Goal: Obtain resource: Download file/media

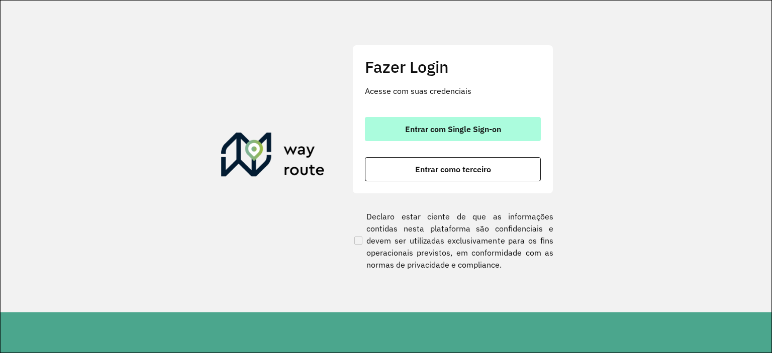
click at [503, 132] on button "Entrar com Single Sign-on" at bounding box center [453, 129] width 176 height 24
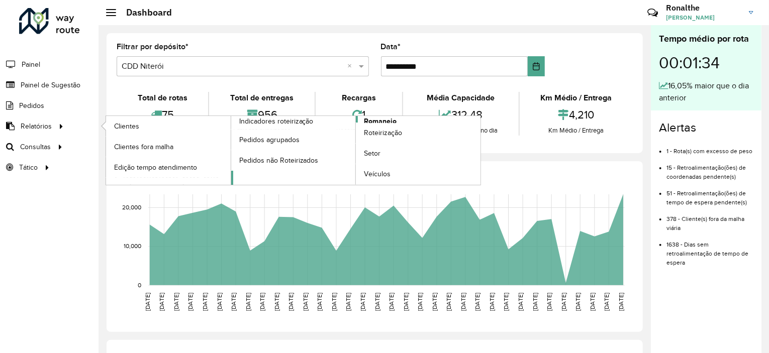
click at [380, 118] on span "Romaneio" at bounding box center [380, 121] width 33 height 11
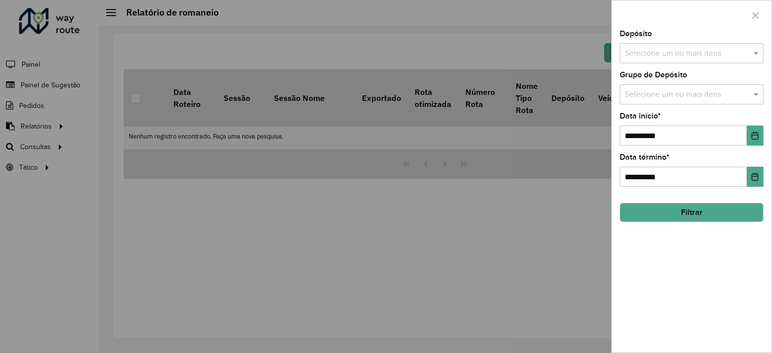
click at [669, 44] on div "Selecione um ou mais itens" at bounding box center [692, 53] width 144 height 20
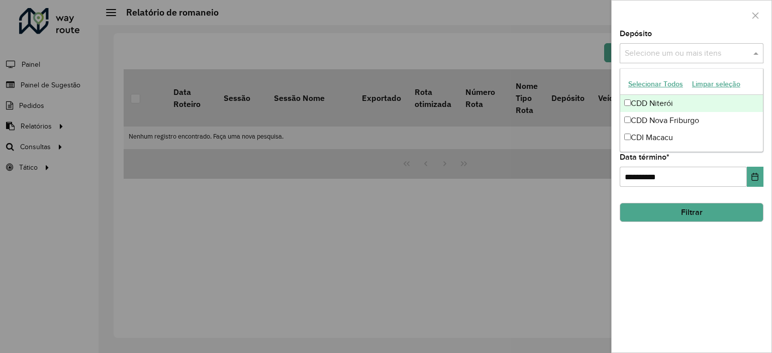
click at [669, 49] on input "text" at bounding box center [686, 54] width 129 height 12
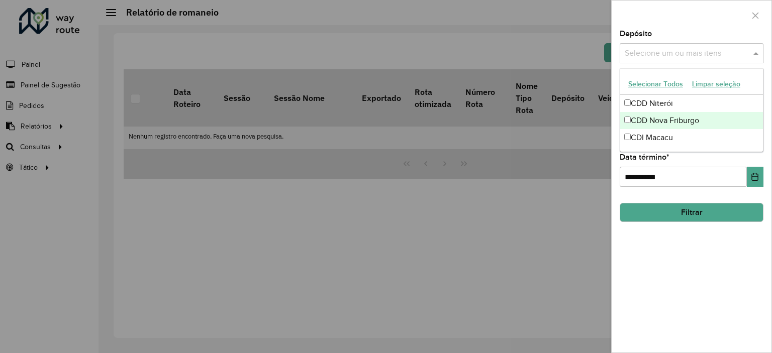
click at [671, 121] on div "CDD Nova Friburgo" at bounding box center [691, 120] width 143 height 17
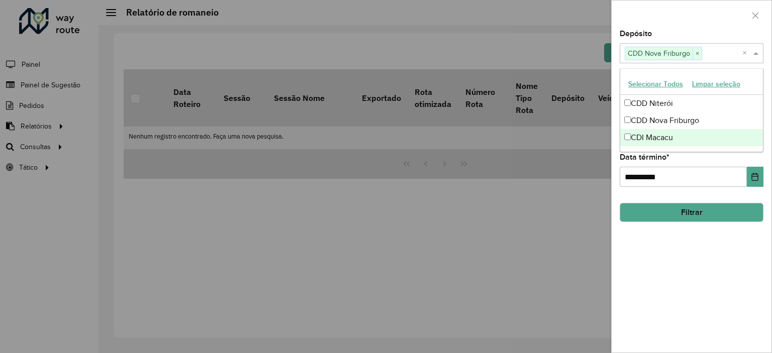
drag, startPoint x: 694, startPoint y: 280, endPoint x: 697, endPoint y: 249, distance: 31.8
click at [695, 278] on div "**********" at bounding box center [692, 191] width 160 height 323
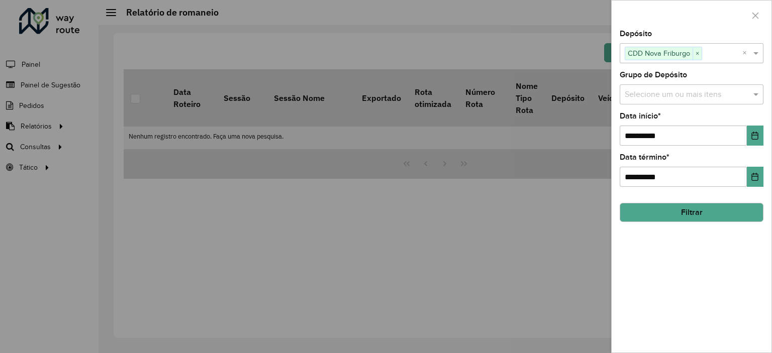
click at [682, 99] on div "Selecione um ou mais itens" at bounding box center [692, 94] width 144 height 20
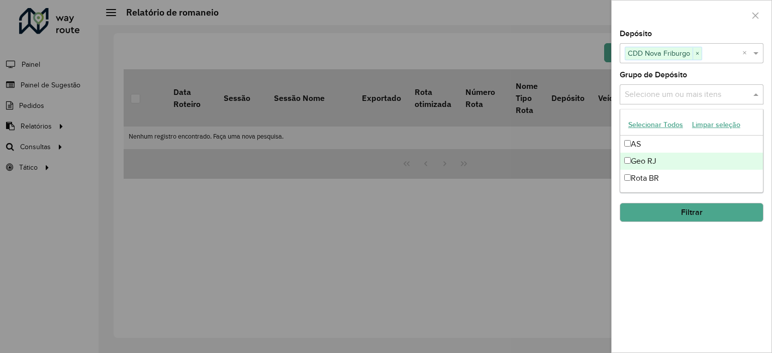
click at [664, 160] on div "Geo RJ" at bounding box center [691, 161] width 143 height 17
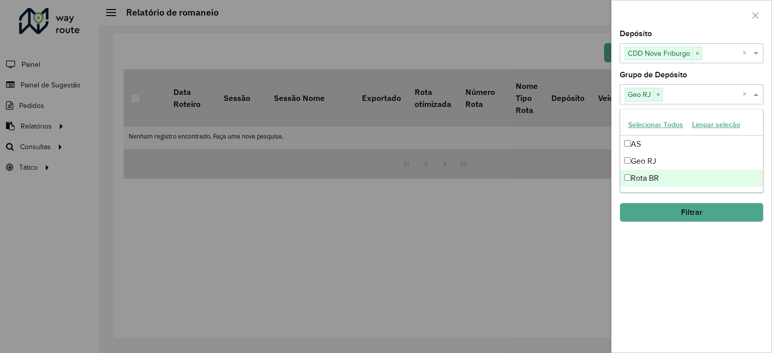
drag, startPoint x: 675, startPoint y: 311, endPoint x: 688, endPoint y: 256, distance: 56.2
click at [678, 306] on div "**********" at bounding box center [692, 191] width 160 height 323
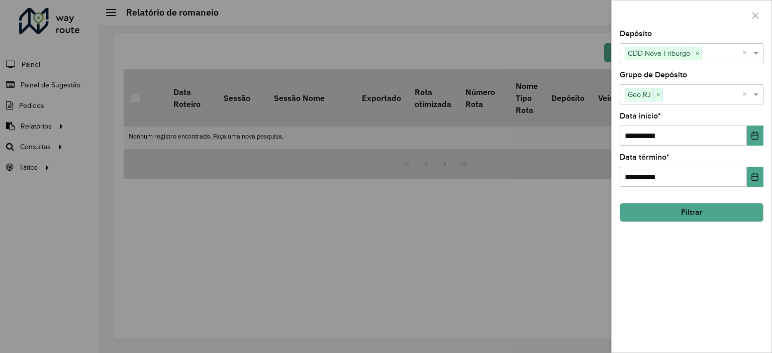
click at [696, 213] on button "Filtrar" at bounding box center [692, 212] width 144 height 19
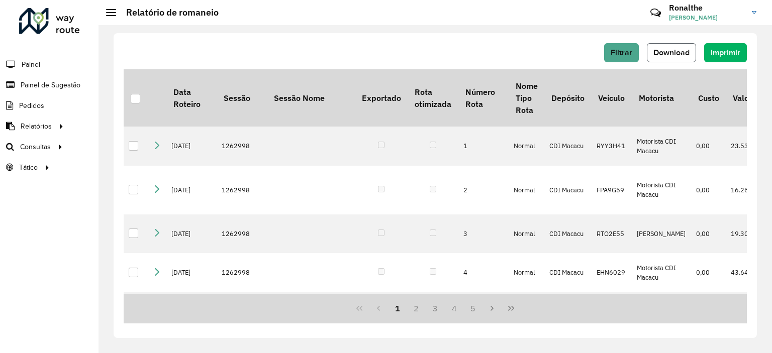
click at [666, 52] on span "Download" at bounding box center [671, 52] width 36 height 9
